Goal: Connect with others: Connect with others

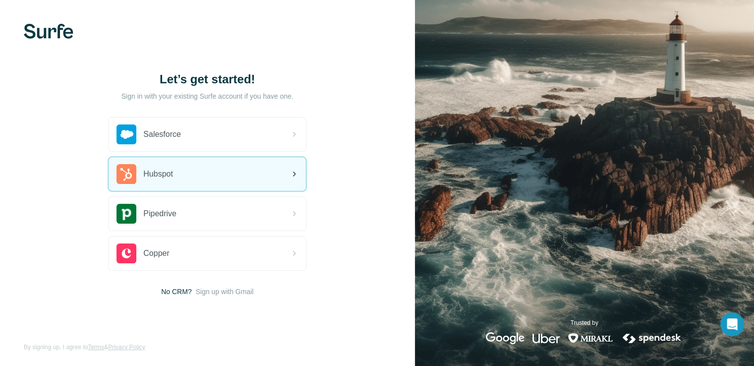
click at [272, 168] on div "Hubspot" at bounding box center [207, 174] width 197 height 34
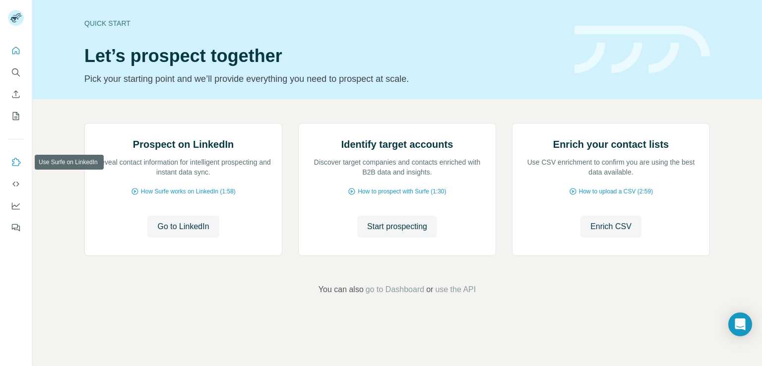
click at [12, 169] on button "Use Surfe on LinkedIn" at bounding box center [16, 162] width 16 height 18
